Goal: Task Accomplishment & Management: Manage account settings

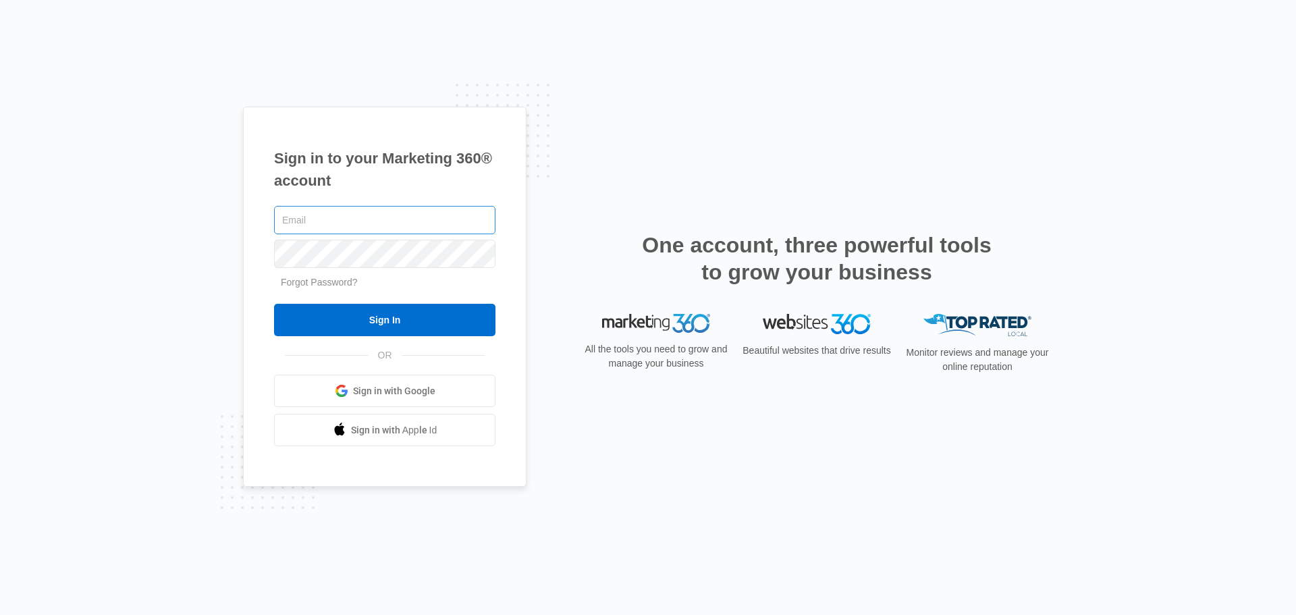
click at [382, 210] on input "text" at bounding box center [384, 220] width 221 height 28
click at [176, 238] on div "Sign in to your Marketing 360® account Forgot Password? Sign In OR Sign in with…" at bounding box center [648, 307] width 1296 height 615
click at [172, 88] on div "Sign in to your Marketing 360® account Forgot Password? Sign In OR Sign in with…" at bounding box center [648, 307] width 1296 height 615
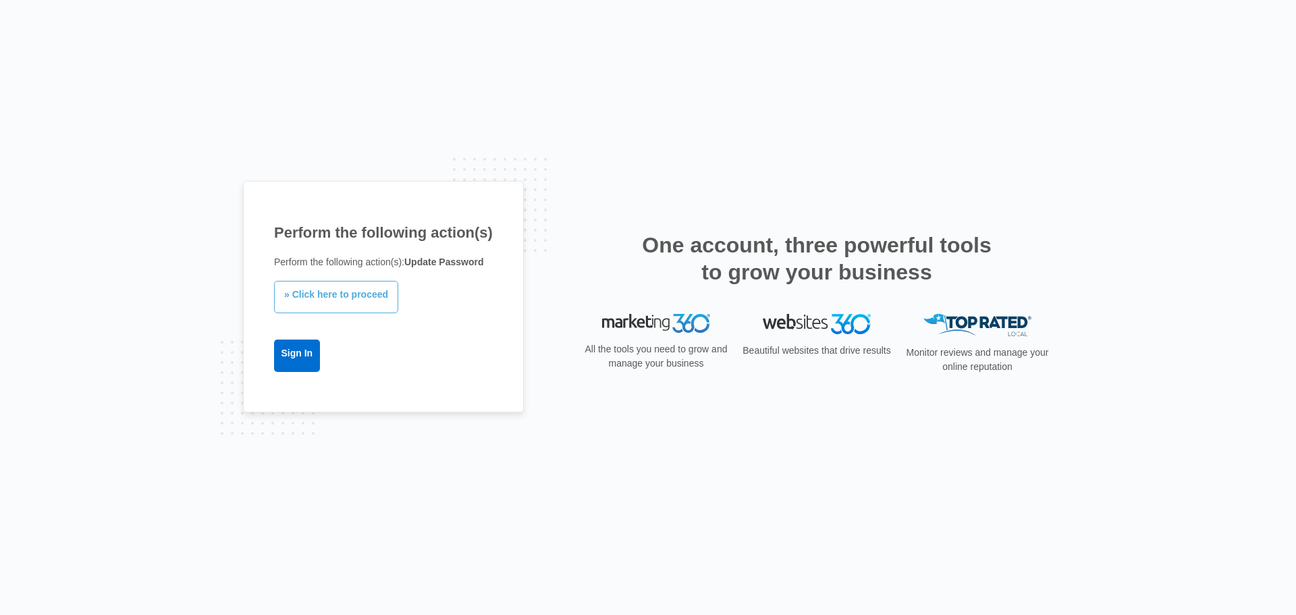
click at [330, 296] on link "» Click here to proceed" at bounding box center [336, 297] width 124 height 32
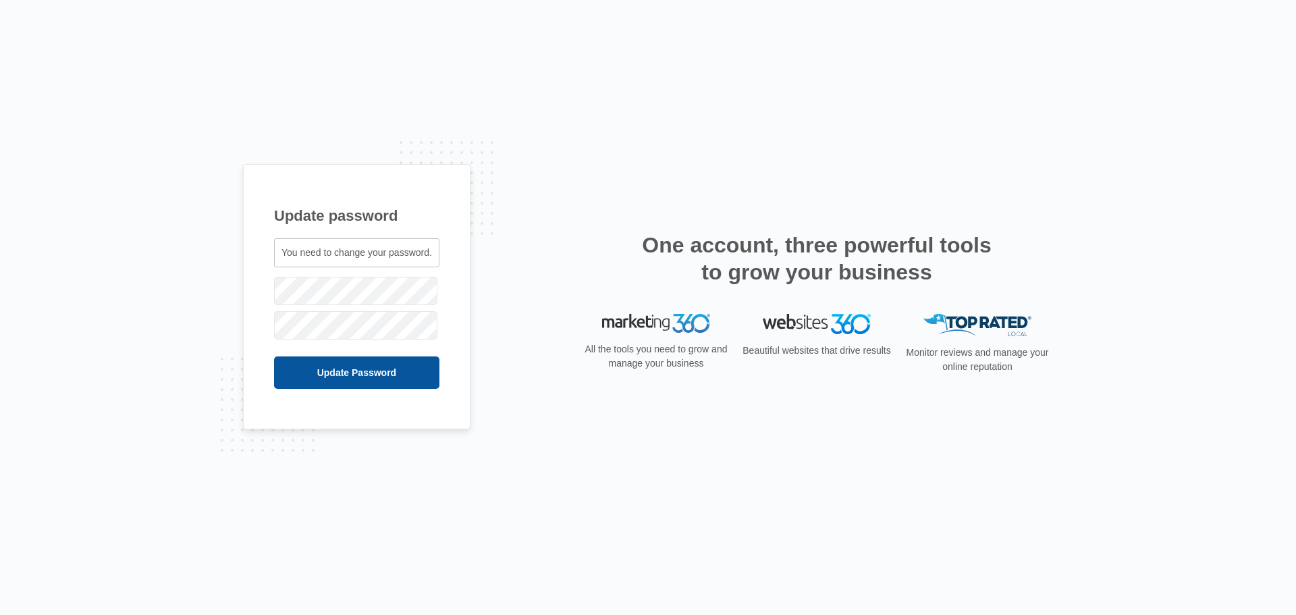
click at [344, 374] on input "Update Password" at bounding box center [356, 372] width 165 height 32
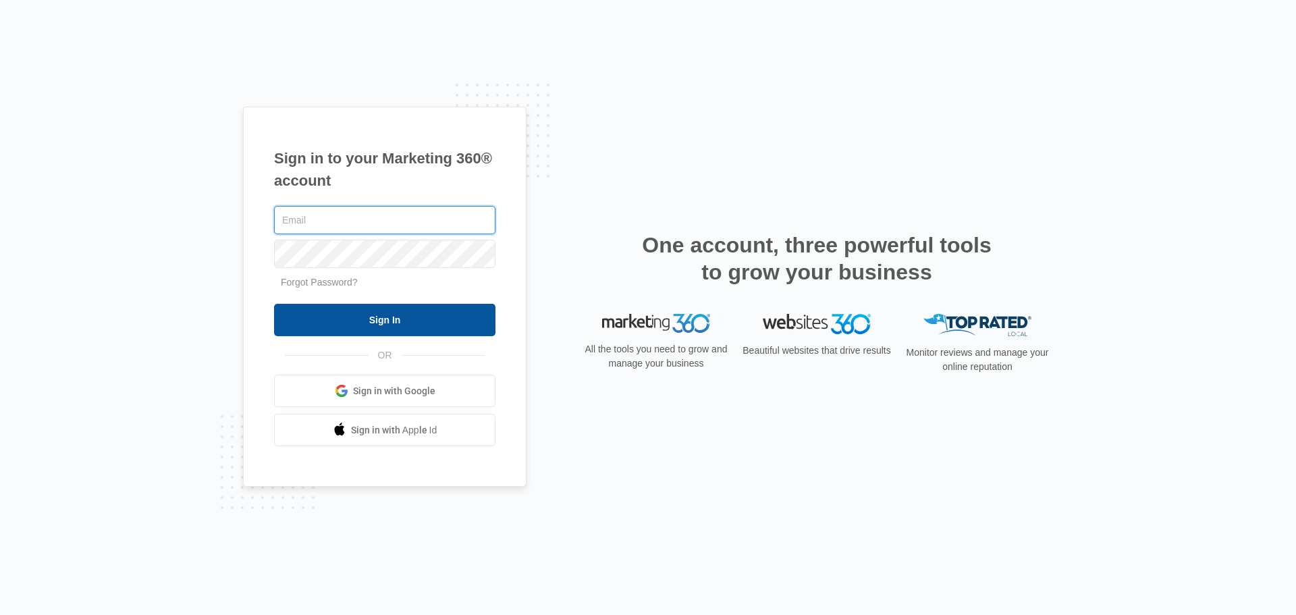
type input "[PERSON_NAME][EMAIL_ADDRESS][DOMAIN_NAME]"
click at [359, 323] on input "Sign In" at bounding box center [384, 320] width 221 height 32
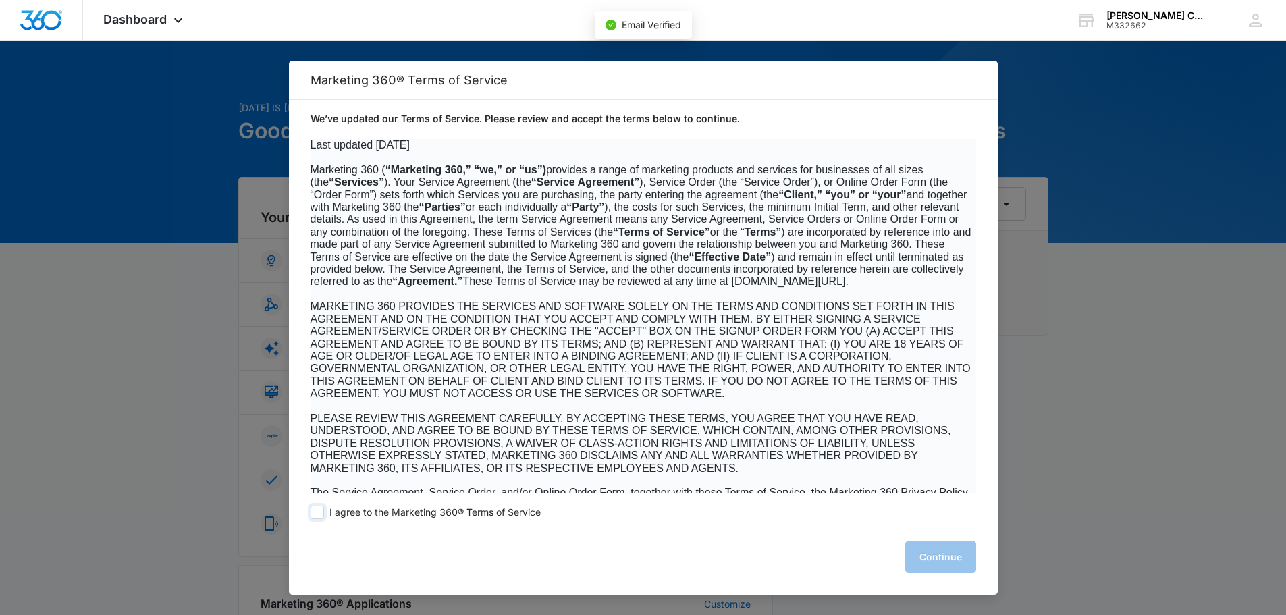
click at [392, 514] on span "I agree to the Marketing 360® Terms of Service" at bounding box center [434, 512] width 211 height 13
click at [324, 514] on input "I agree to the Marketing 360® Terms of Service" at bounding box center [318, 513] width 14 height 14
checkbox input "true"
click at [966, 558] on button "Continue" at bounding box center [940, 557] width 71 height 32
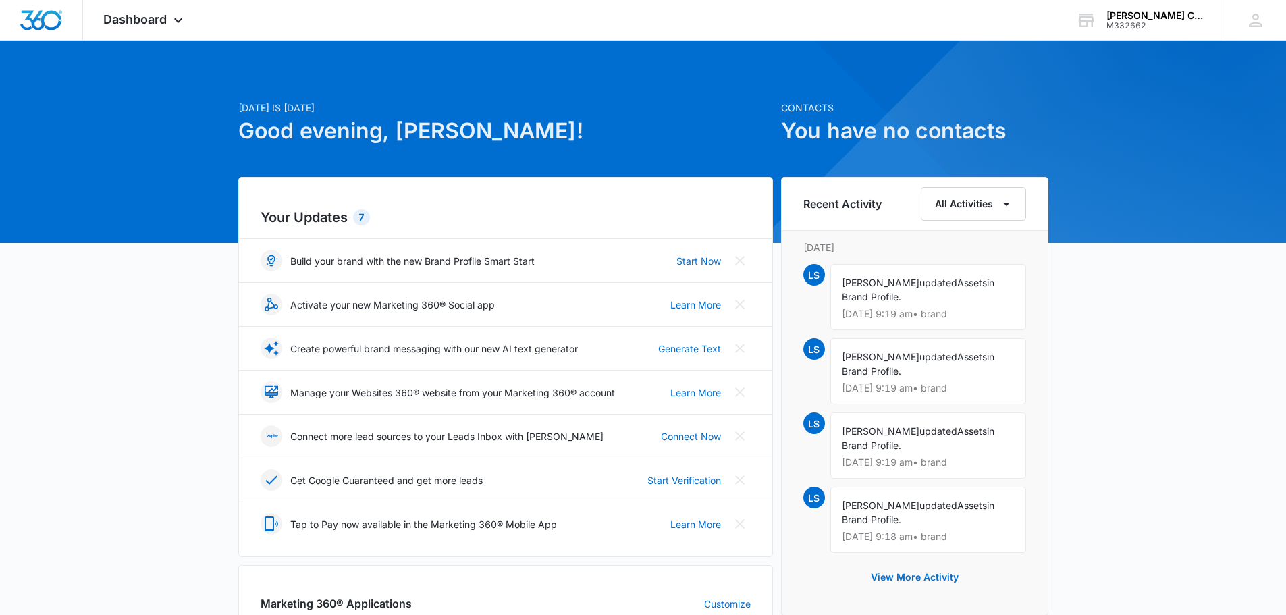
click at [165, 19] on span "Dashboard" at bounding box center [134, 19] width 63 height 14
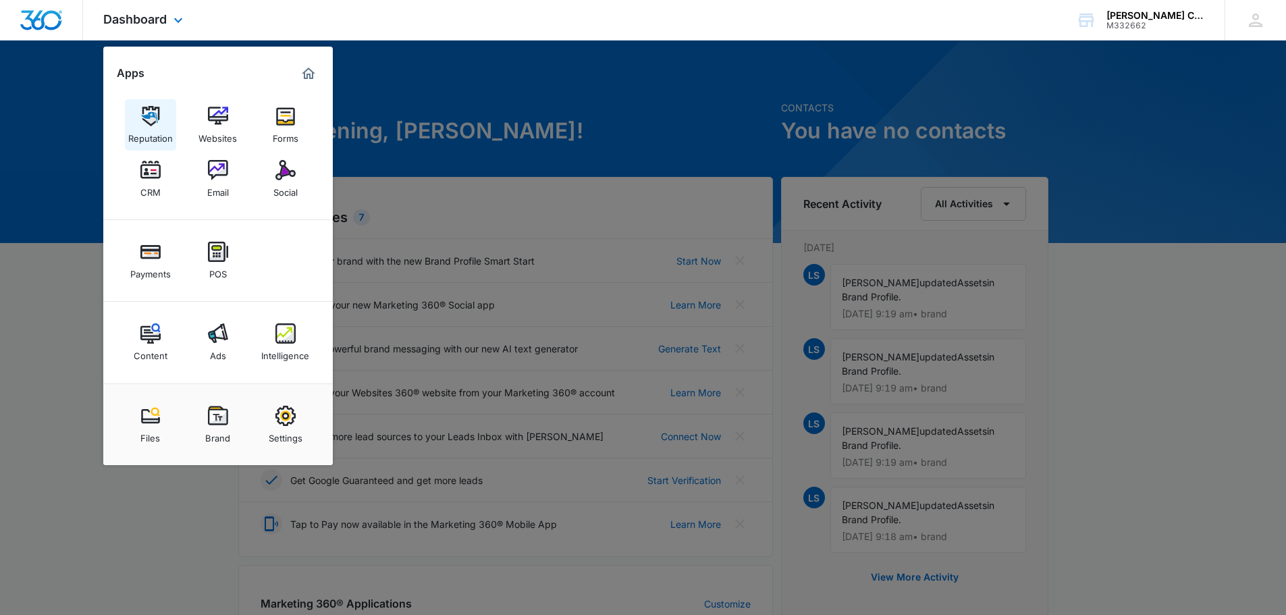
click at [148, 124] on img at bounding box center [150, 116] width 20 height 20
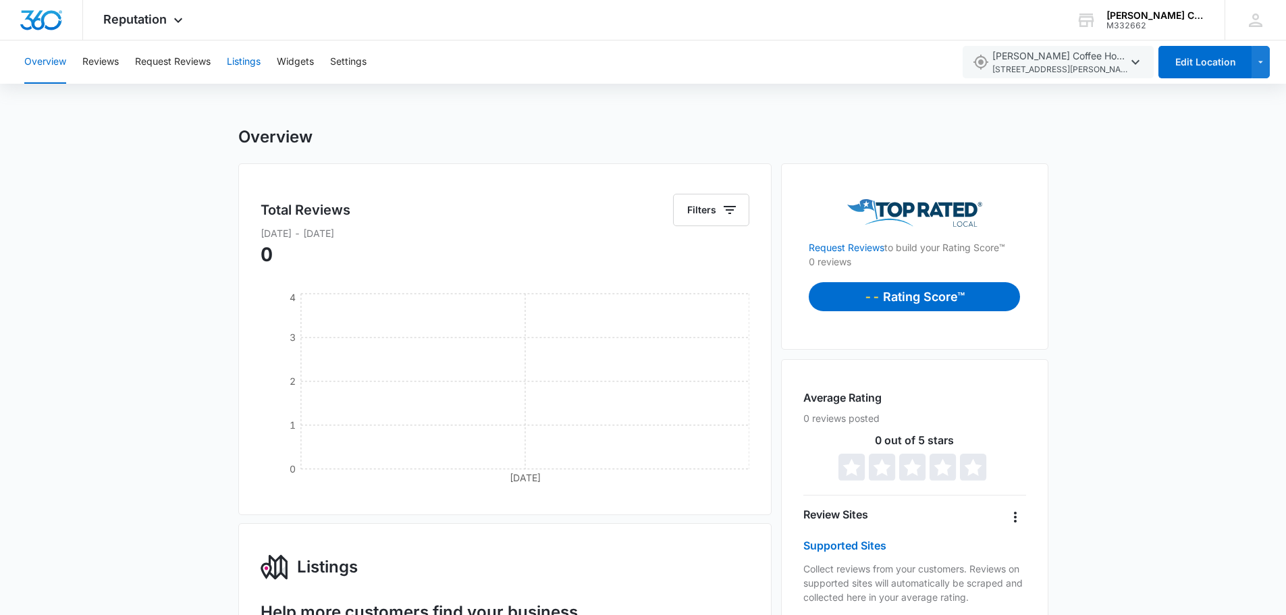
click at [250, 67] on button "Listings" at bounding box center [244, 62] width 34 height 43
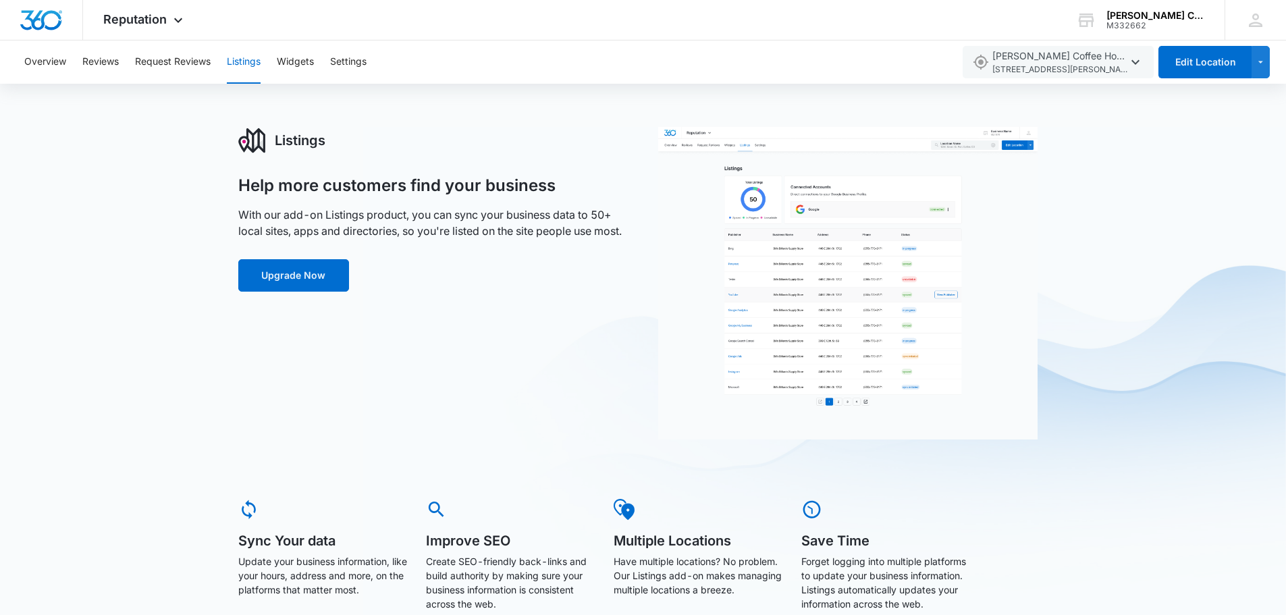
click at [163, 255] on div "Listings Help more customers find your business With our add-on Listings produc…" at bounding box center [643, 404] width 1286 height 554
